Goal: Task Accomplishment & Management: Complete application form

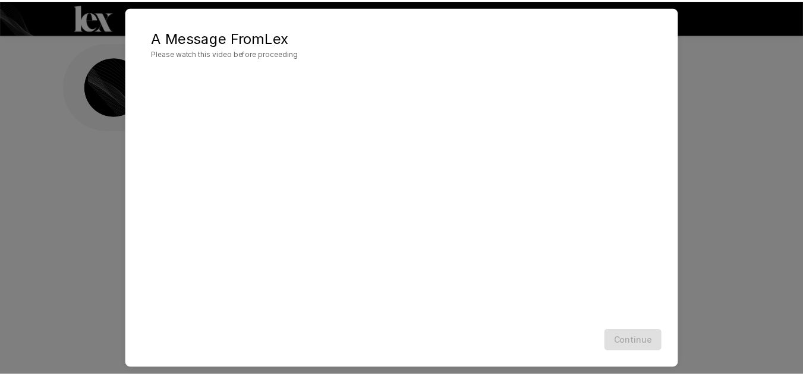
scroll to position [34, 0]
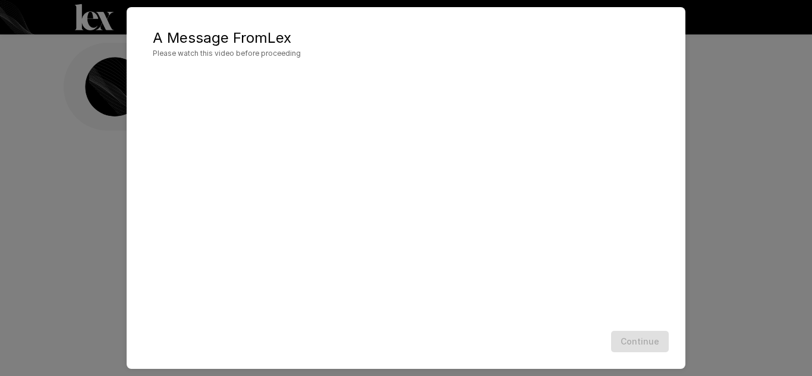
click at [620, 348] on div "Continue" at bounding box center [405, 341] width 535 height 31
click at [643, 339] on button "Continue" at bounding box center [640, 342] width 58 height 22
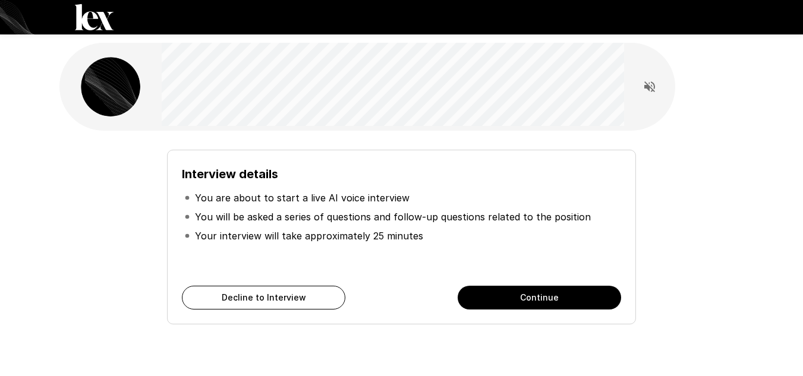
click at [576, 299] on button "Continue" at bounding box center [538, 298] width 163 height 24
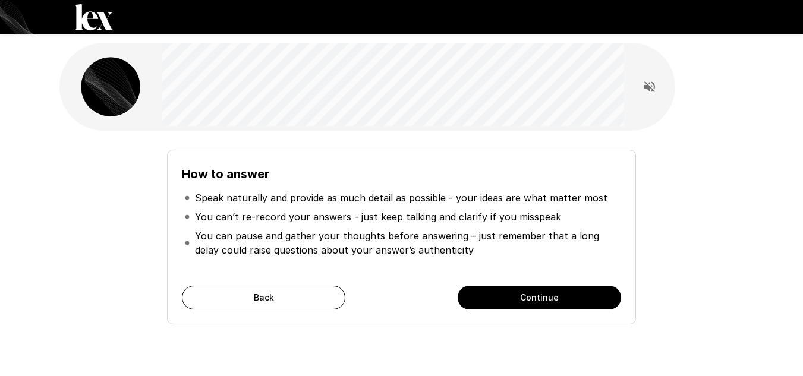
click at [525, 301] on button "Continue" at bounding box center [538, 298] width 163 height 24
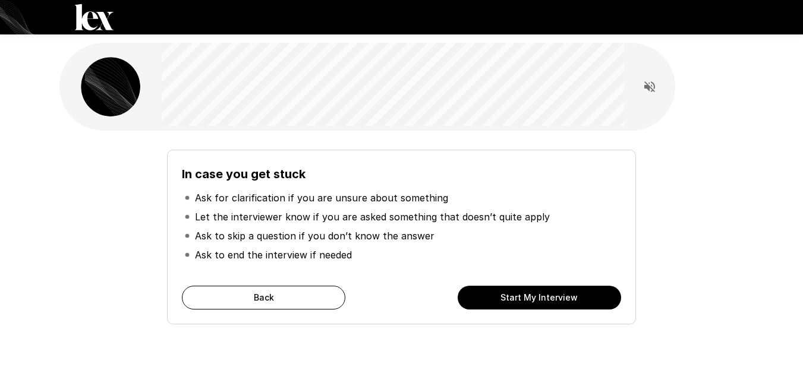
click at [525, 301] on button "Start My Interview" at bounding box center [538, 298] width 163 height 24
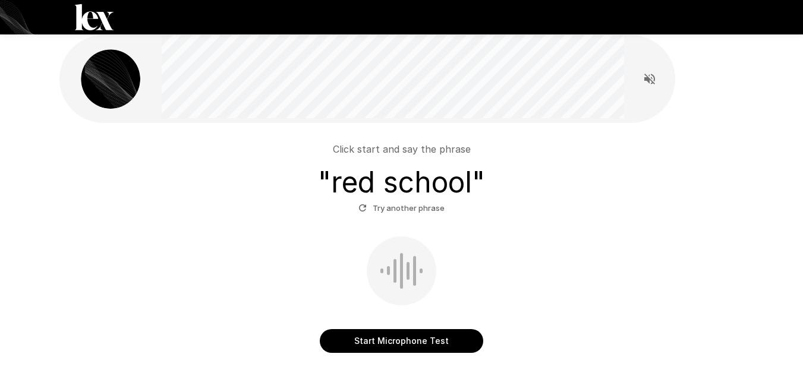
scroll to position [59, 0]
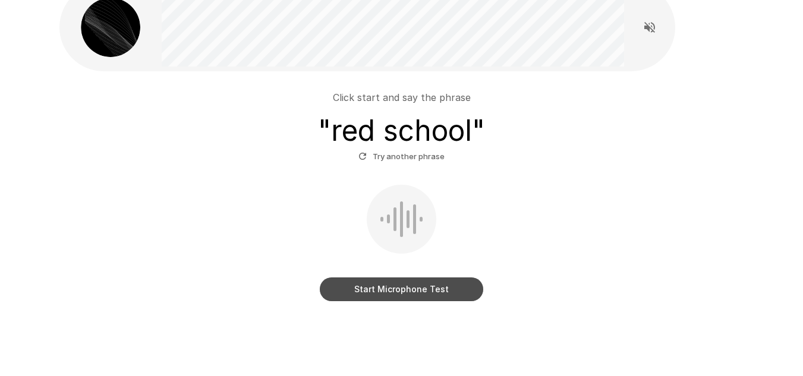
click at [409, 289] on button "Start Microphone Test" at bounding box center [401, 289] width 163 height 24
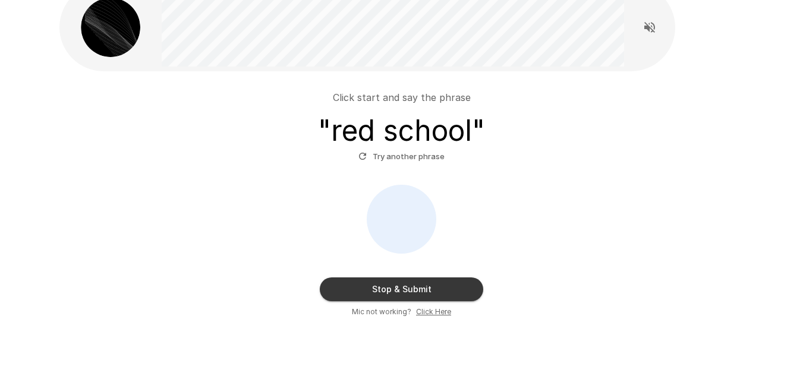
click at [409, 289] on button "Stop & Submit" at bounding box center [401, 289] width 163 height 24
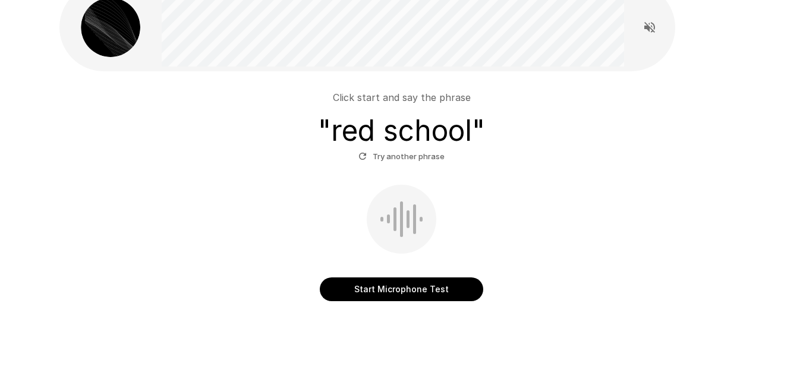
scroll to position [39, 0]
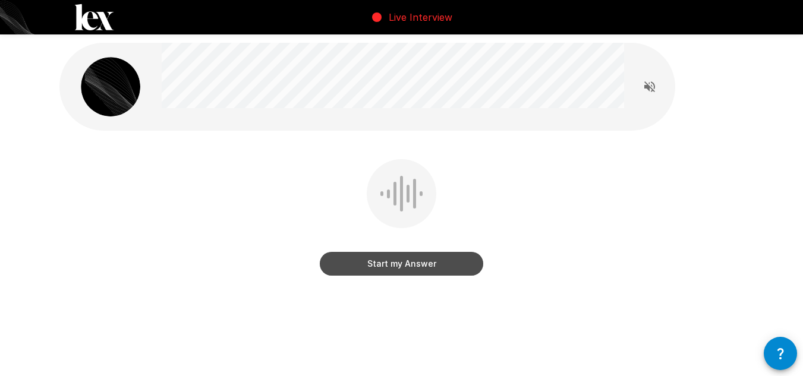
click at [419, 271] on button "Start my Answer" at bounding box center [401, 264] width 163 height 24
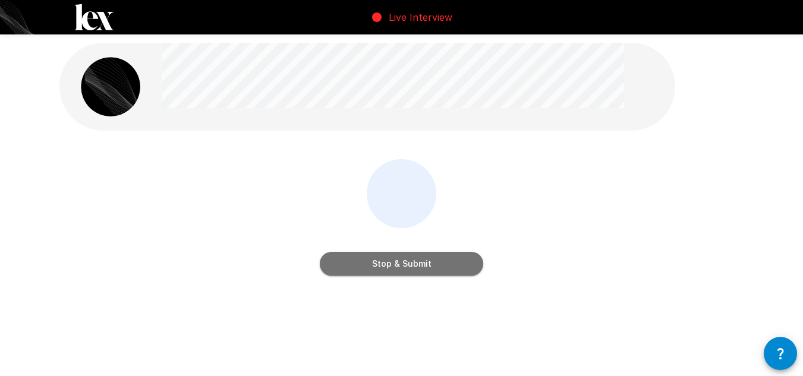
click at [419, 271] on button "Stop & Submit" at bounding box center [401, 264] width 163 height 24
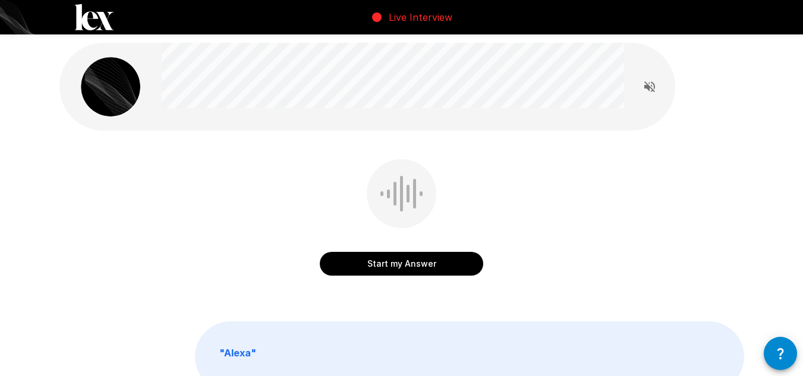
click at [415, 263] on button "Start my Answer" at bounding box center [401, 264] width 163 height 24
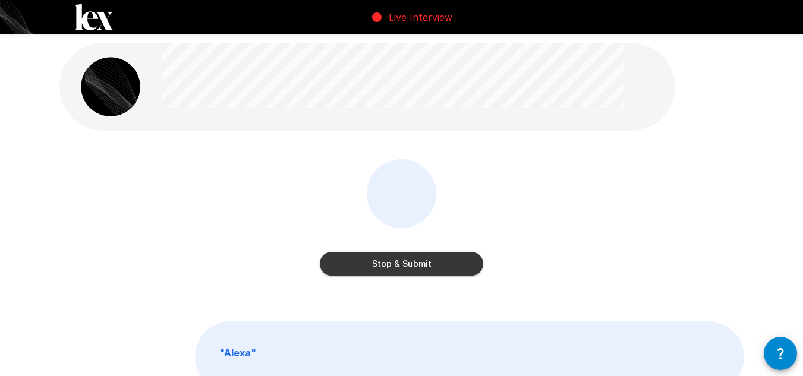
click at [414, 263] on button "Stop & Submit" at bounding box center [401, 264] width 163 height 24
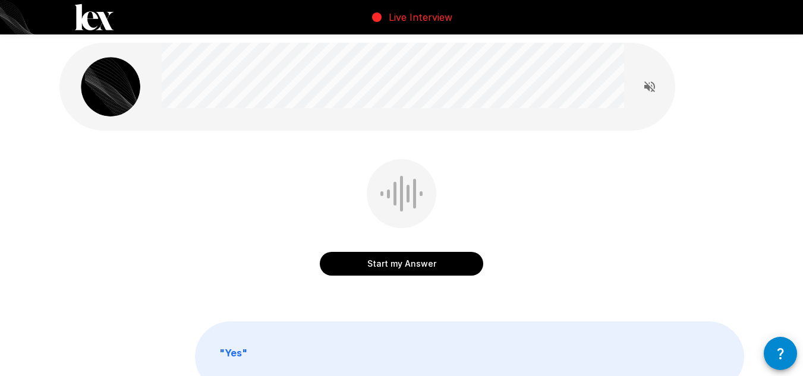
click at [419, 262] on button "Start my Answer" at bounding box center [401, 264] width 163 height 24
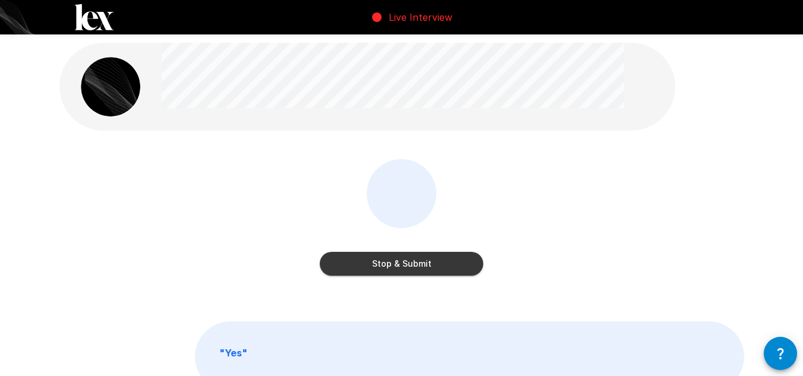
click at [419, 262] on button "Stop & Submit" at bounding box center [401, 264] width 163 height 24
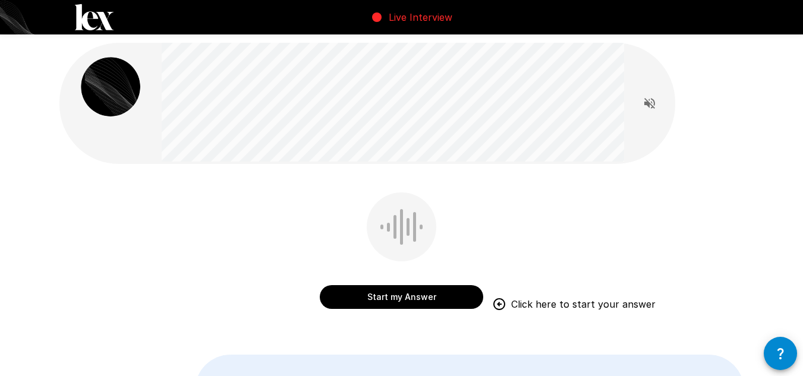
click at [390, 295] on button "Start my Answer" at bounding box center [401, 297] width 163 height 24
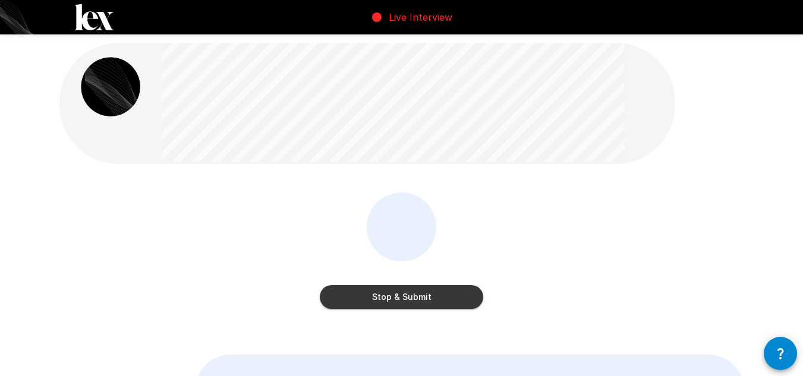
click at [390, 295] on button "Stop & Submit" at bounding box center [401, 297] width 163 height 24
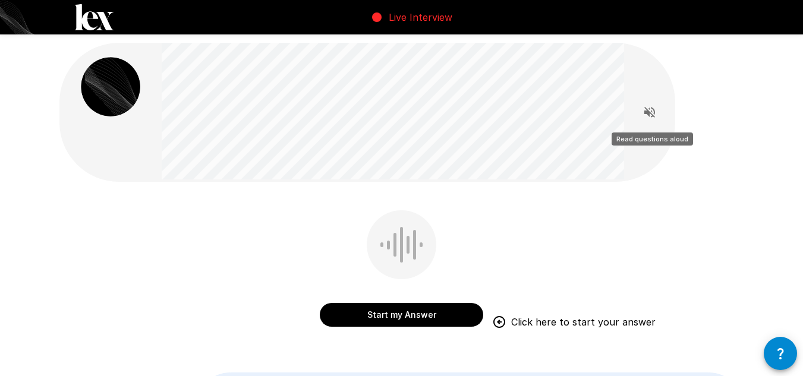
click at [646, 112] on icon "Read questions aloud" at bounding box center [649, 112] width 11 height 11
click at [116, 181] on div at bounding box center [367, 112] width 616 height 139
click at [649, 118] on icon "Stop reading questions aloud" at bounding box center [649, 112] width 14 height 14
click at [410, 317] on button "Start my Answer" at bounding box center [401, 315] width 163 height 24
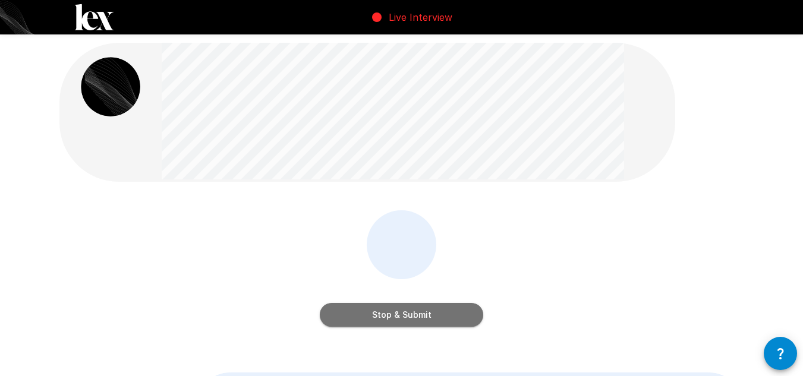
click at [419, 311] on button "Stop & Submit" at bounding box center [401, 315] width 163 height 24
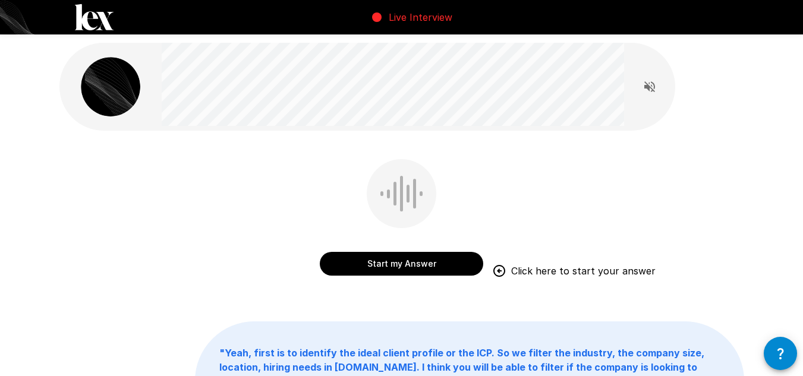
click at [430, 257] on button "Start my Answer" at bounding box center [401, 264] width 163 height 24
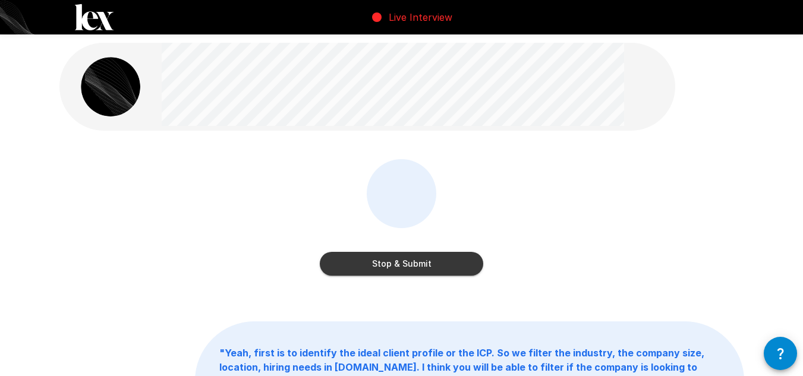
click at [424, 258] on button "Stop & Submit" at bounding box center [401, 264] width 163 height 24
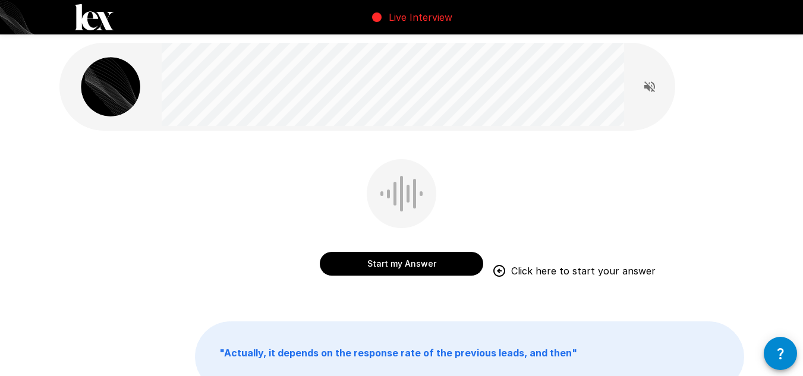
click at [403, 261] on button "Start my Answer" at bounding box center [401, 264] width 163 height 24
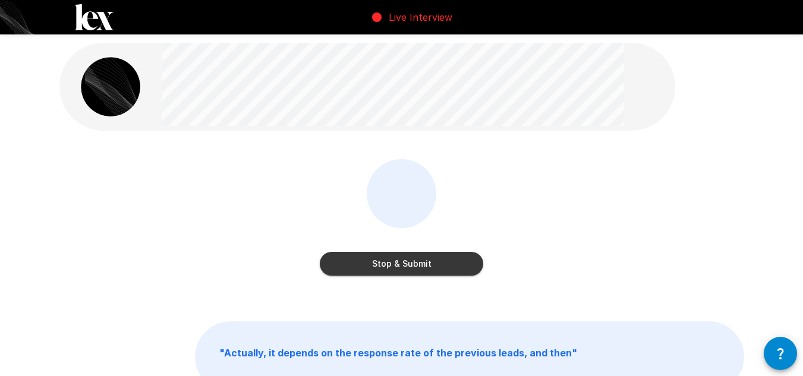
click at [403, 261] on button "Stop & Submit" at bounding box center [401, 264] width 163 height 24
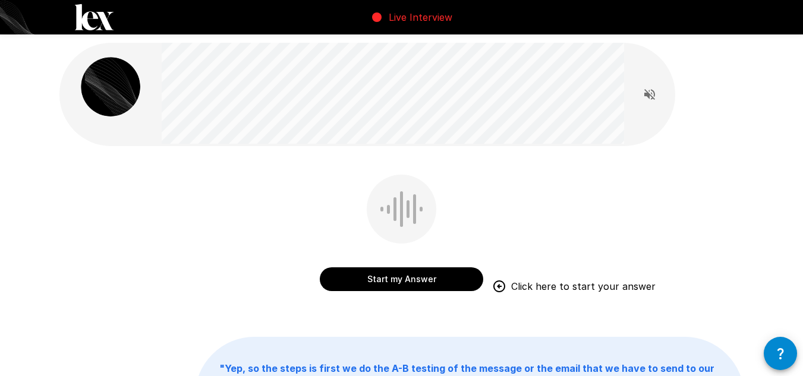
click at [411, 293] on div "Start my Answer Click here to start your answer" at bounding box center [401, 235] width 163 height 121
click at [411, 284] on button "Start my Answer" at bounding box center [401, 279] width 163 height 24
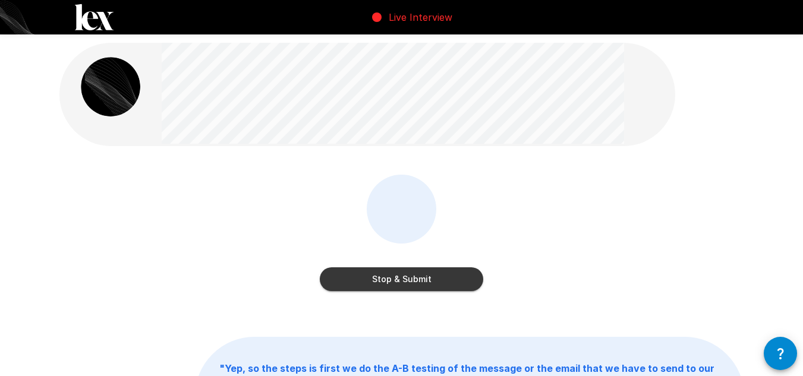
click at [426, 279] on button "Stop & Submit" at bounding box center [401, 279] width 163 height 24
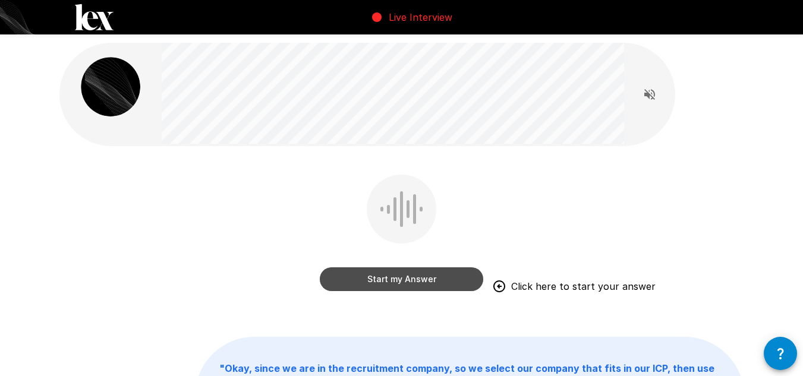
click at [400, 278] on button "Start my Answer" at bounding box center [401, 279] width 163 height 24
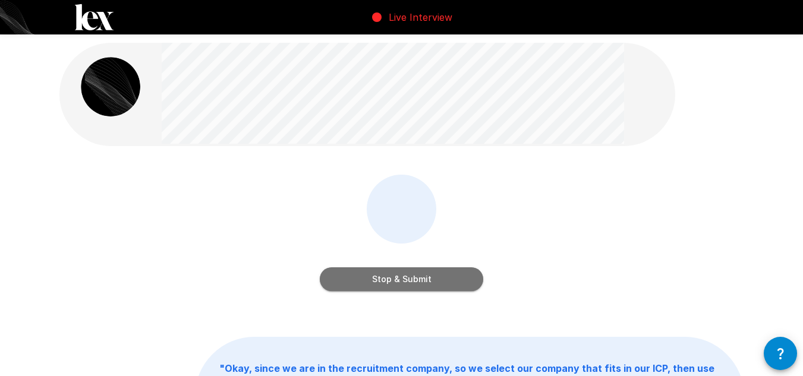
click at [400, 278] on button "Stop & Submit" at bounding box center [401, 279] width 163 height 24
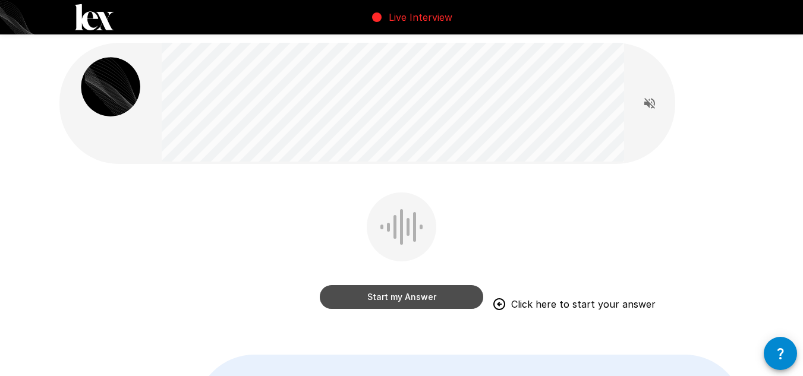
click at [408, 295] on button "Start my Answer" at bounding box center [401, 297] width 163 height 24
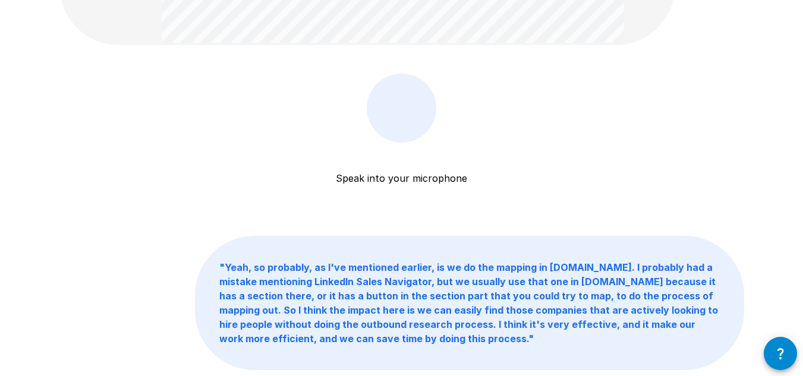
click at [461, 239] on p "" Yeah, so probably, as I've mentioned earlier, is we do the mapping in [DOMAIN…" at bounding box center [469, 302] width 548 height 133
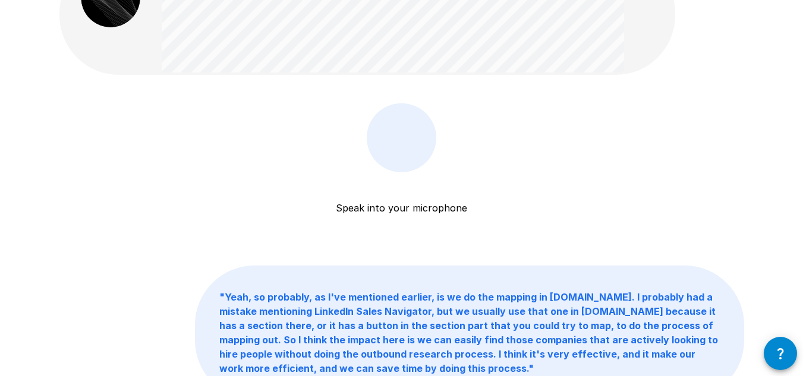
scroll to position [119, 0]
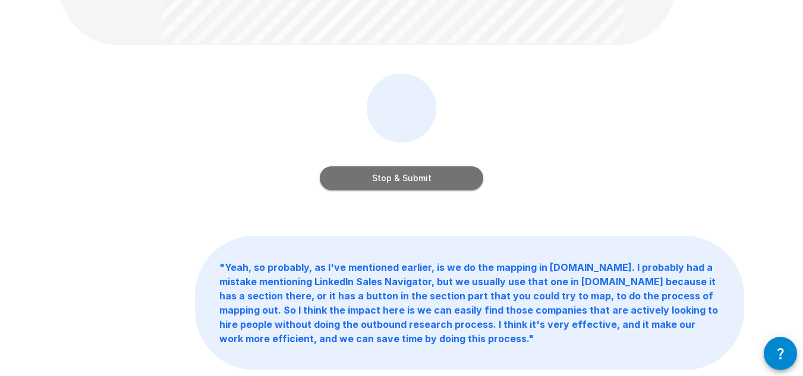
click at [421, 186] on button "Stop & Submit" at bounding box center [401, 178] width 163 height 24
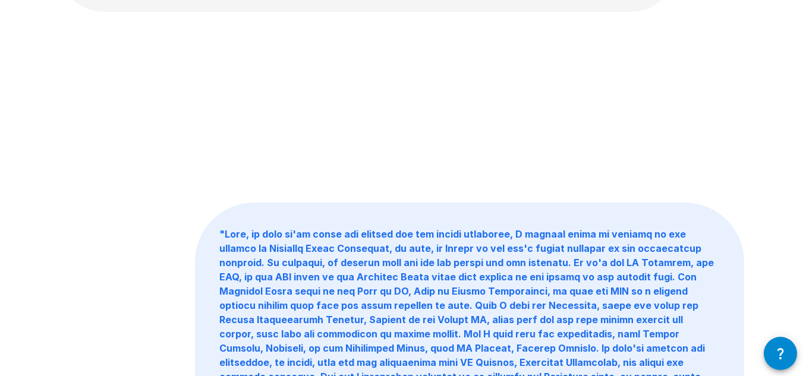
scroll to position [0, 0]
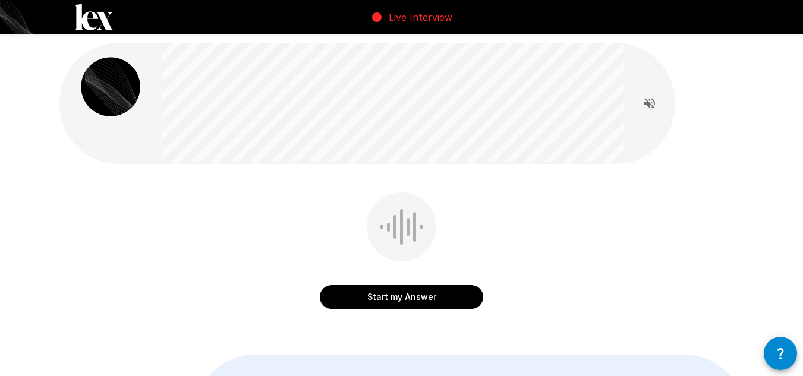
click at [427, 296] on button "Start my Answer" at bounding box center [401, 297] width 163 height 24
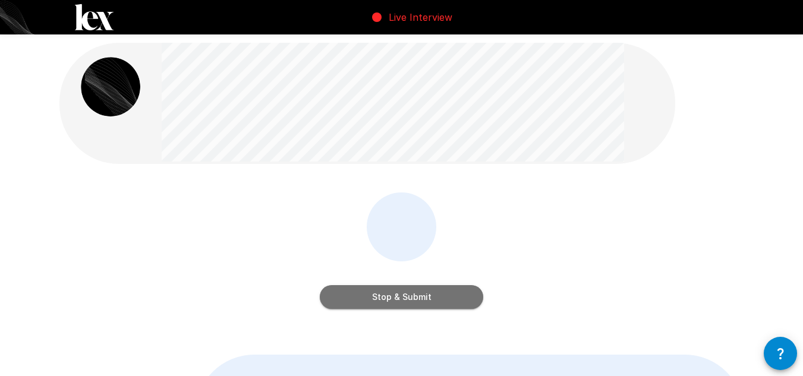
click at [426, 295] on button "Stop & Submit" at bounding box center [401, 297] width 163 height 24
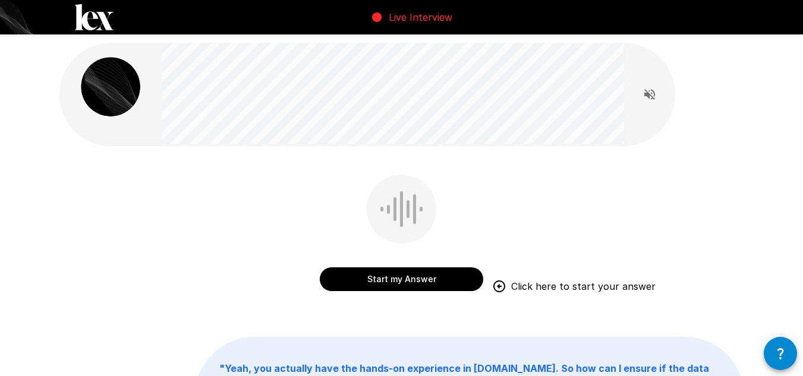
click at [392, 274] on button "Start my Answer" at bounding box center [401, 279] width 163 height 24
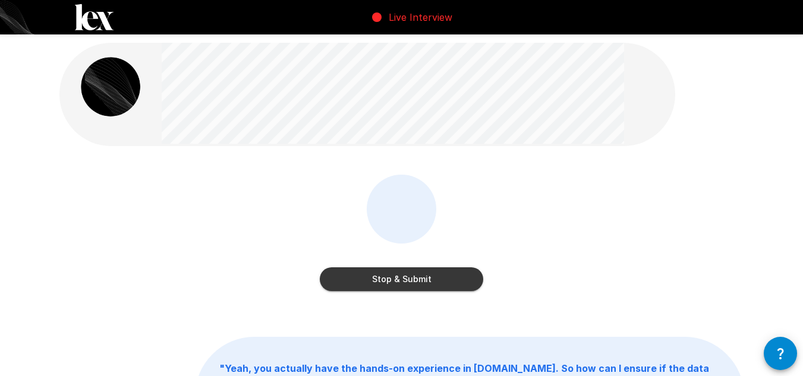
click at [392, 274] on button "Stop & Submit" at bounding box center [401, 279] width 163 height 24
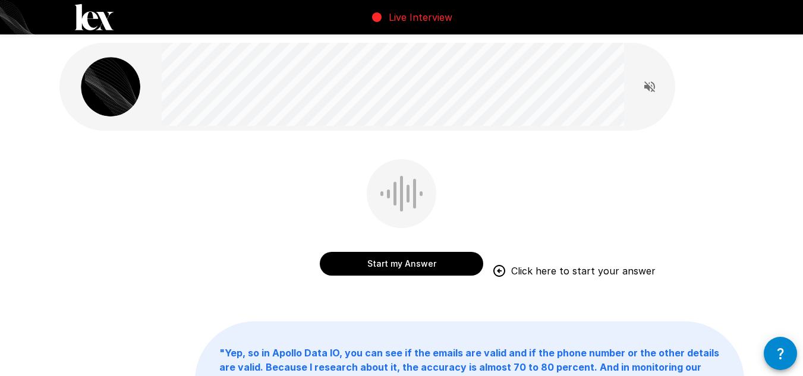
click at [424, 261] on button "Start my Answer" at bounding box center [401, 264] width 163 height 24
